Goal: Check status: Check status

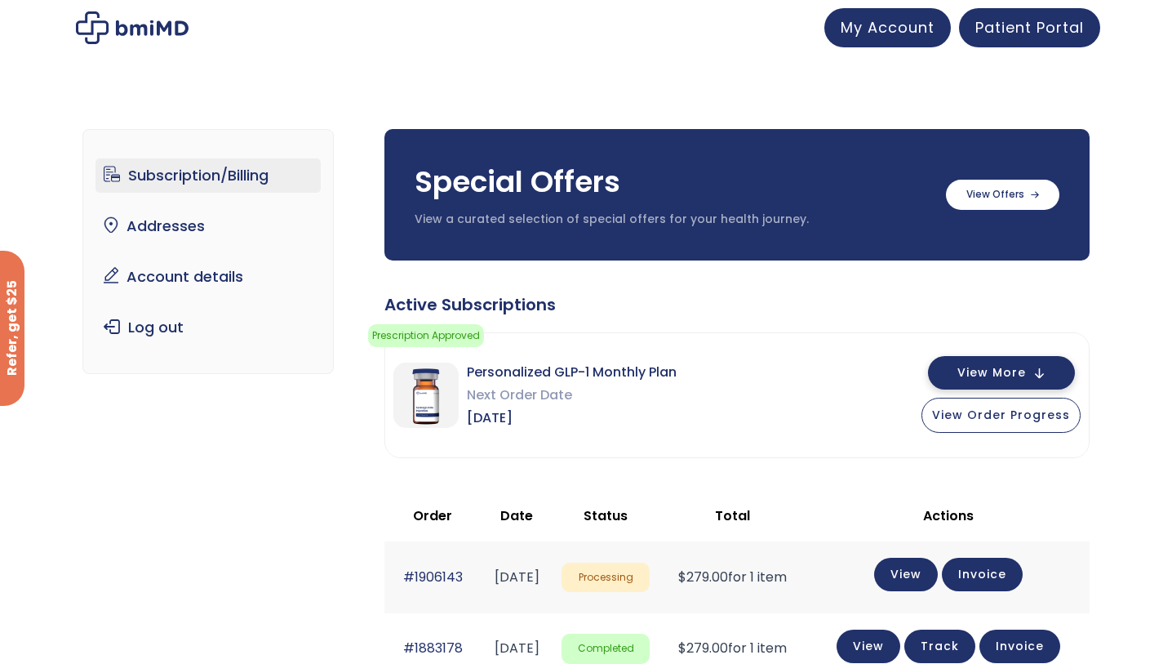
click at [1002, 370] on span "View More" at bounding box center [992, 372] width 69 height 11
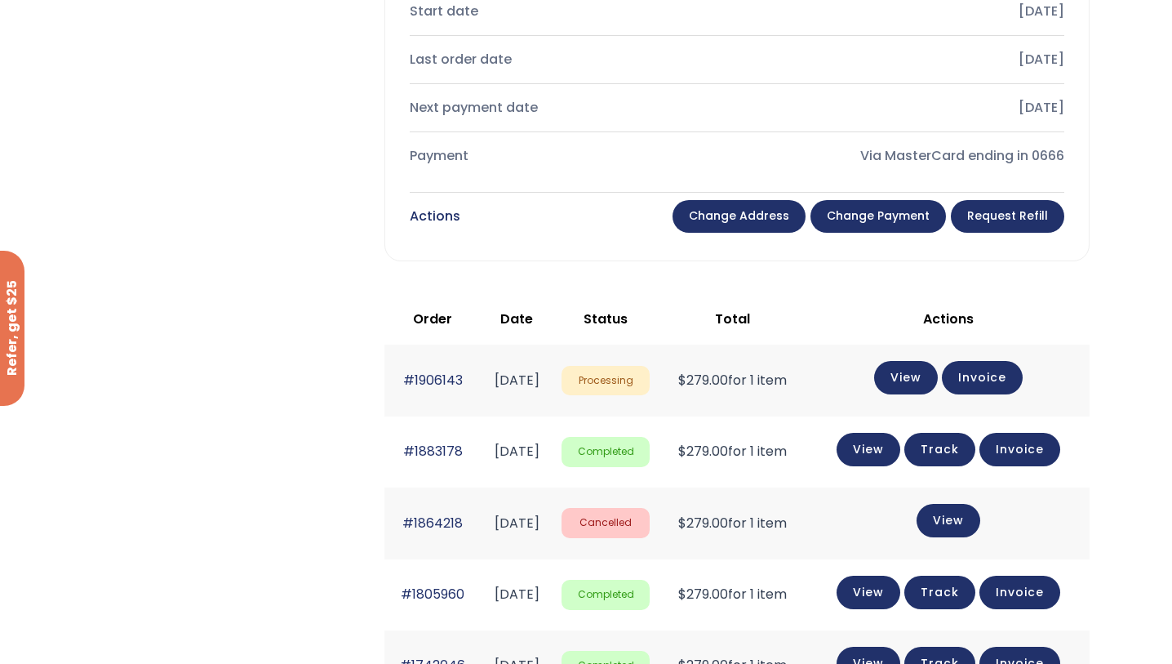
scroll to position [789, 0]
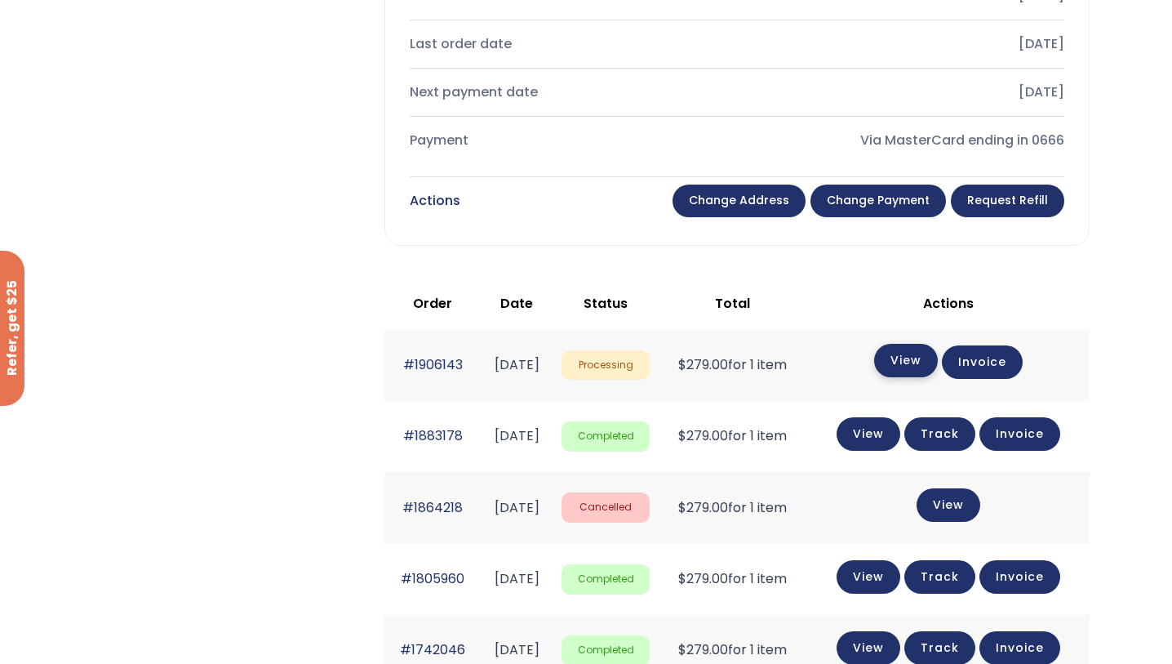
click at [926, 354] on link "View" at bounding box center [906, 360] width 64 height 33
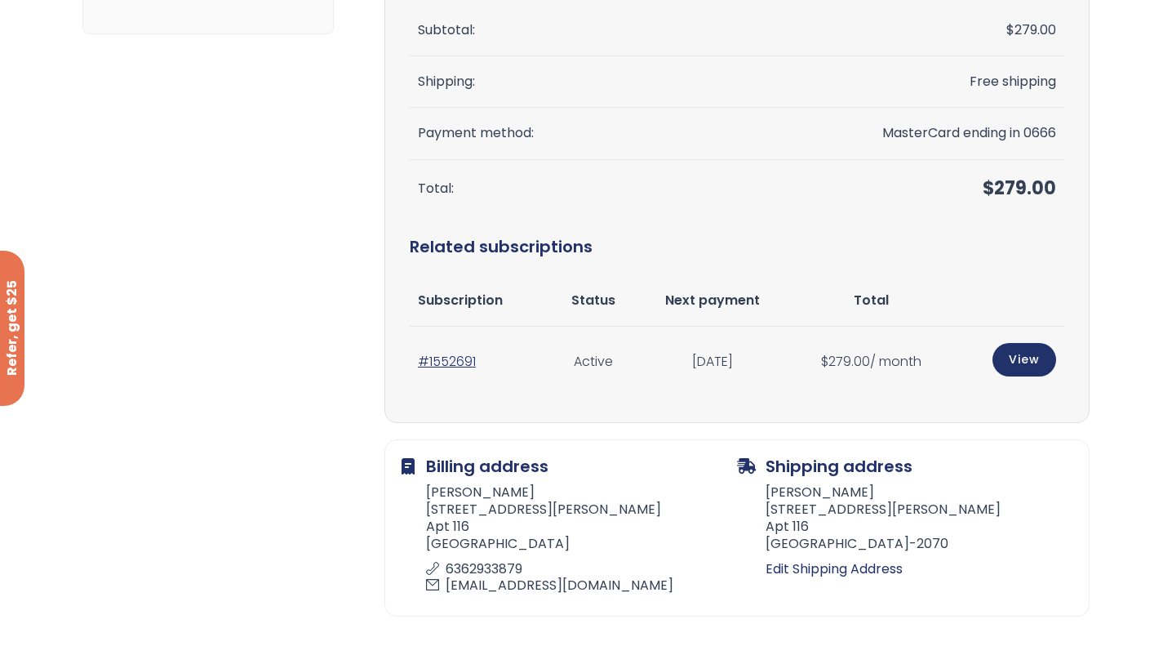
scroll to position [250, 0]
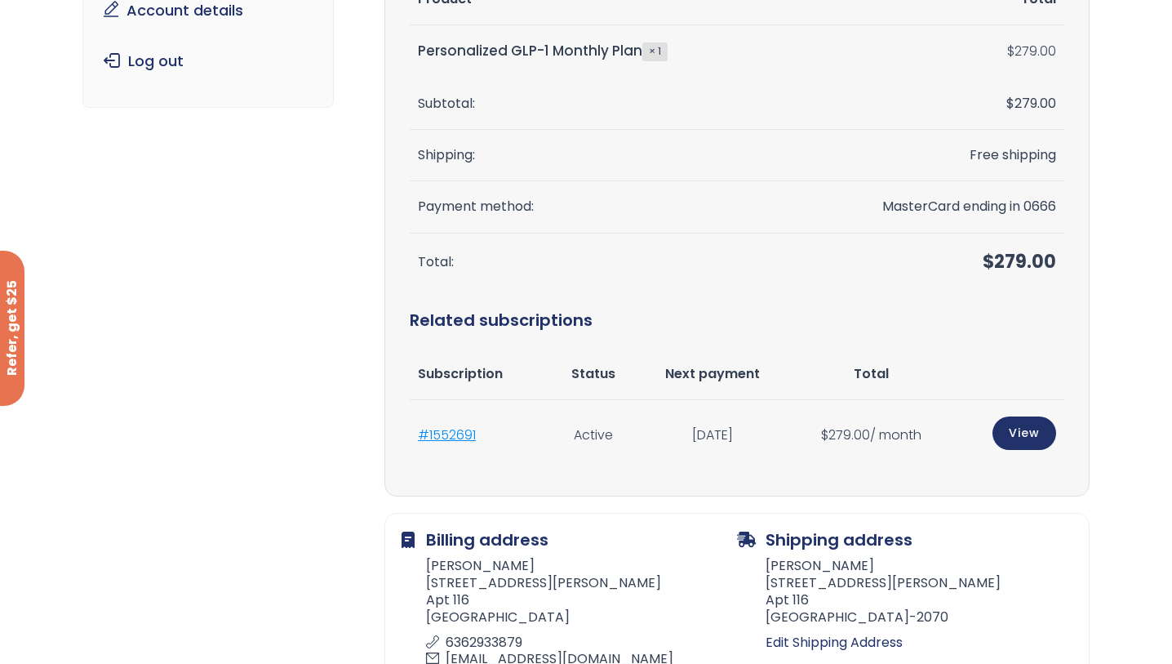
click at [456, 431] on link "#1552691" at bounding box center [447, 434] width 58 height 19
